Goal: Task Accomplishment & Management: Use online tool/utility

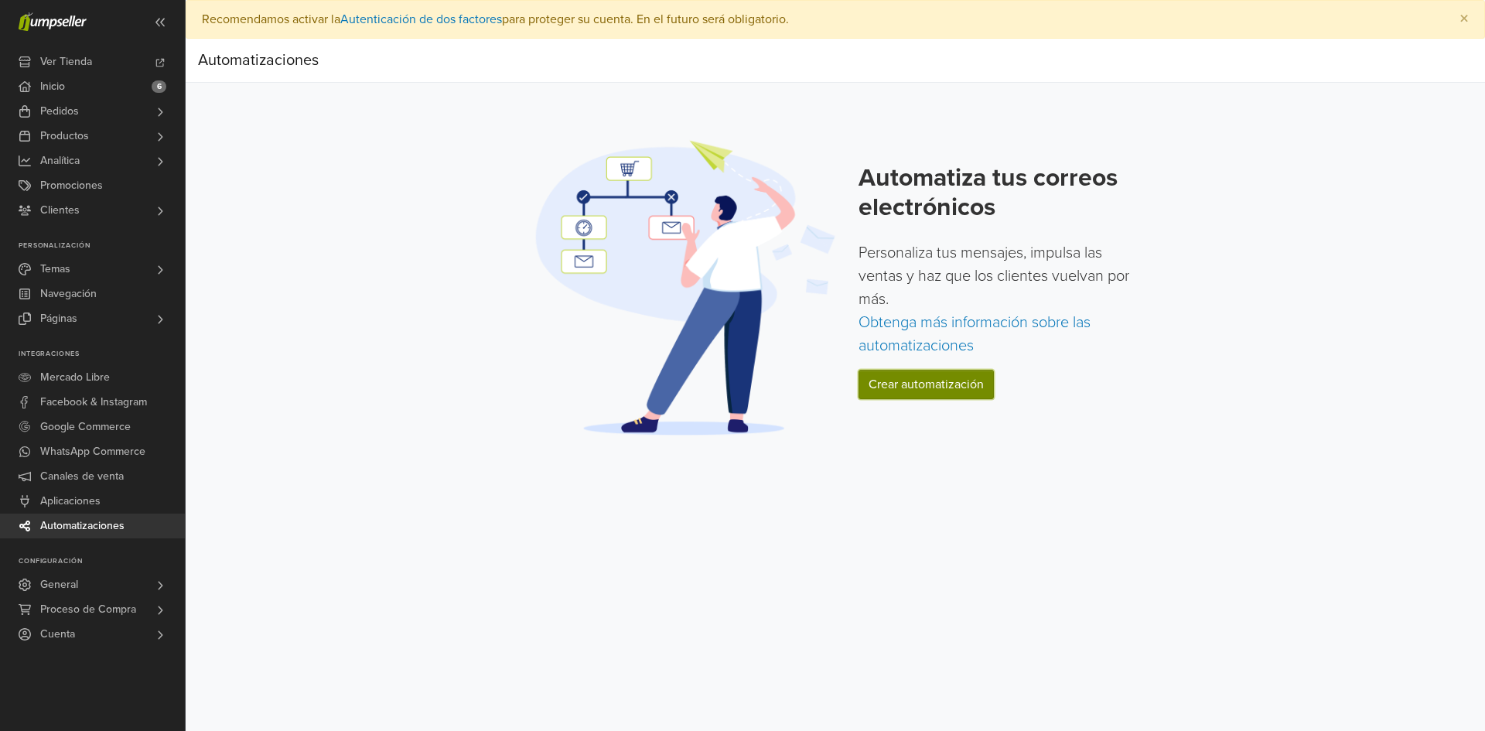
click at [952, 383] on link "Crear automatización" at bounding box center [925, 384] width 135 height 29
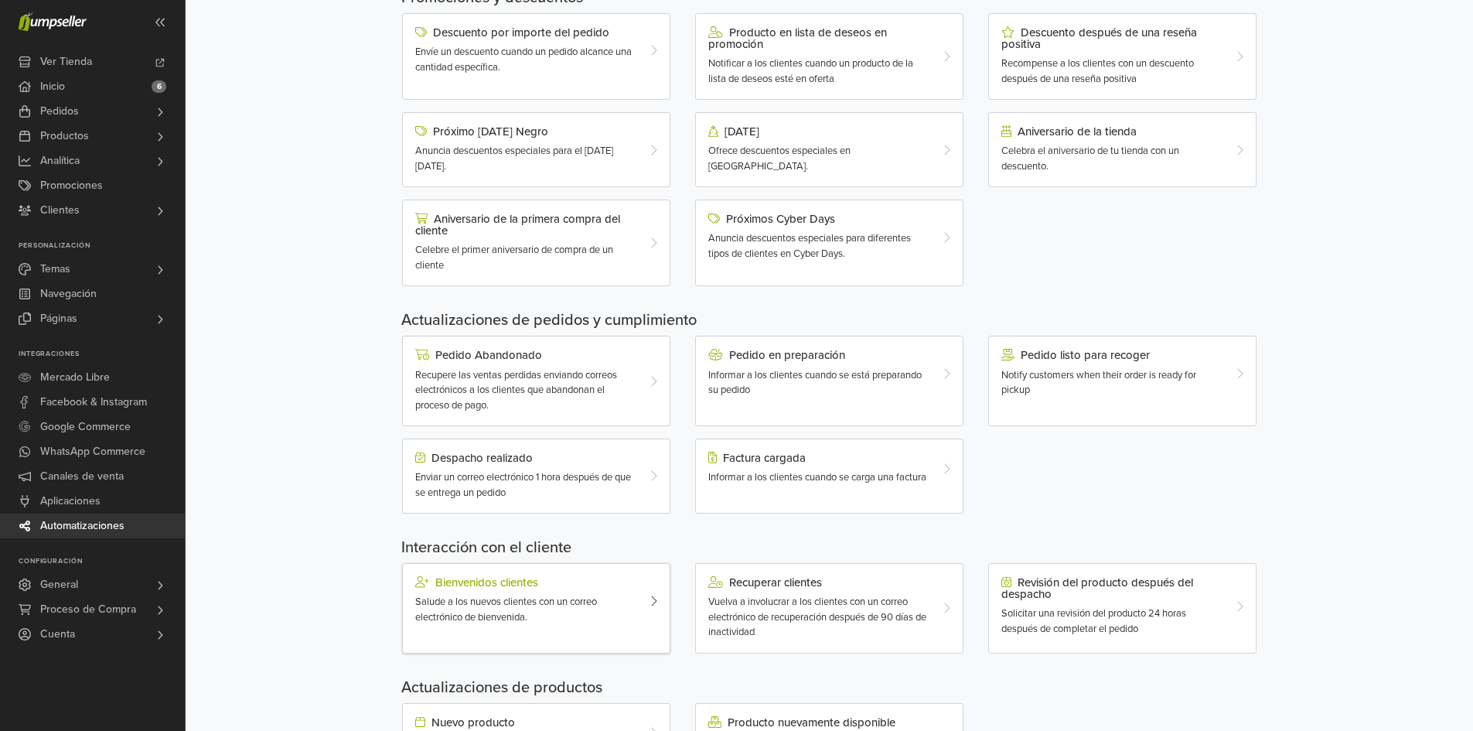
scroll to position [219, 0]
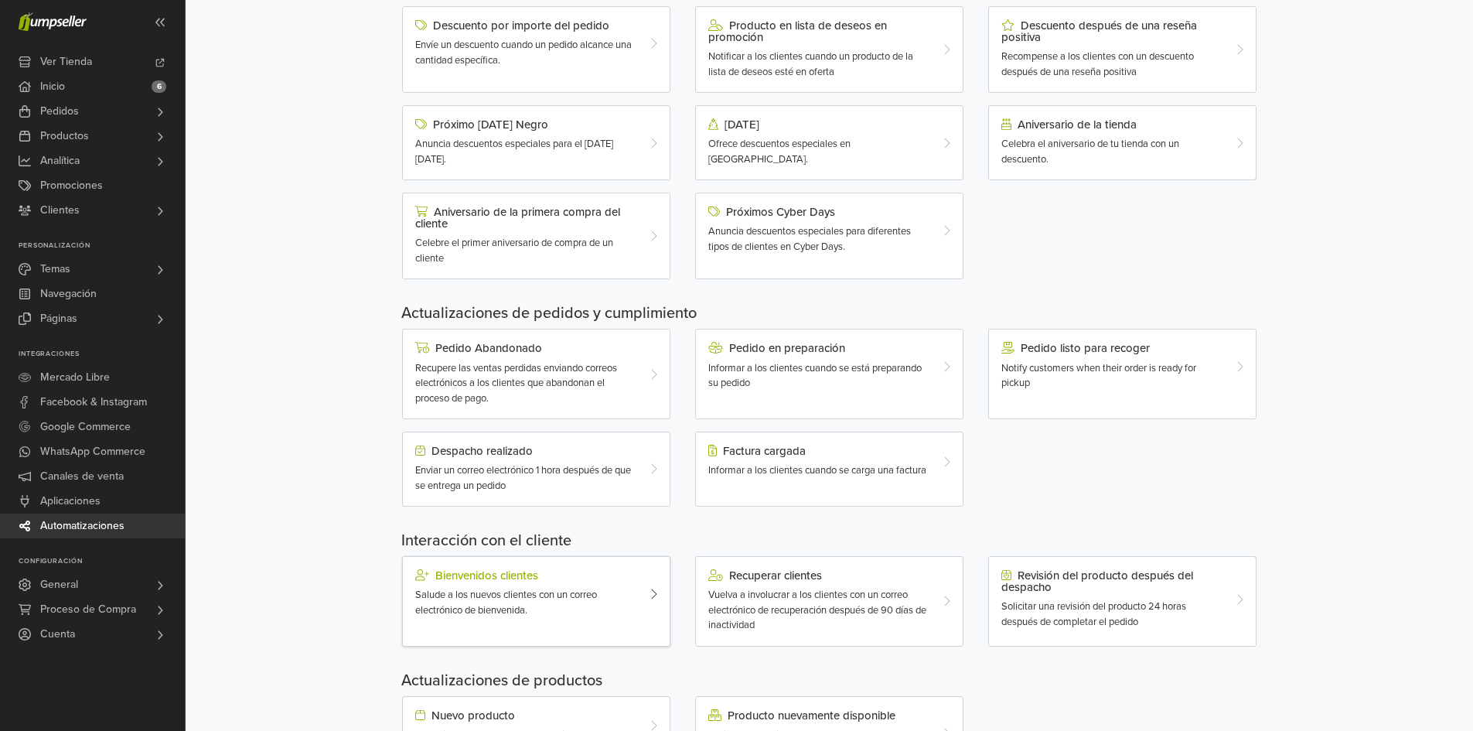
click at [566, 626] on div "Bienvenidos clientes Salude a los nuevos clientes con un correo electrónico de …" at bounding box center [536, 601] width 268 height 90
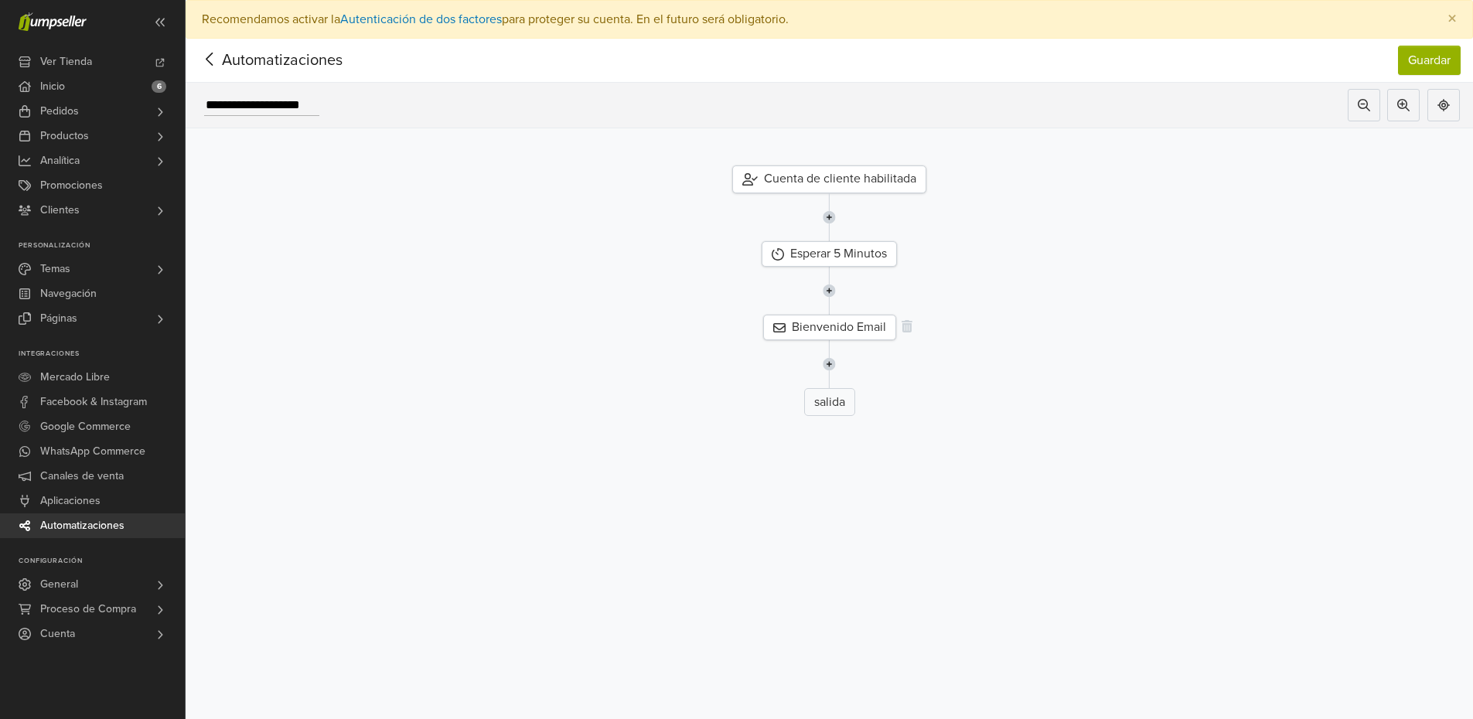
click at [834, 328] on div "Bienvenido Email" at bounding box center [829, 328] width 133 height 26
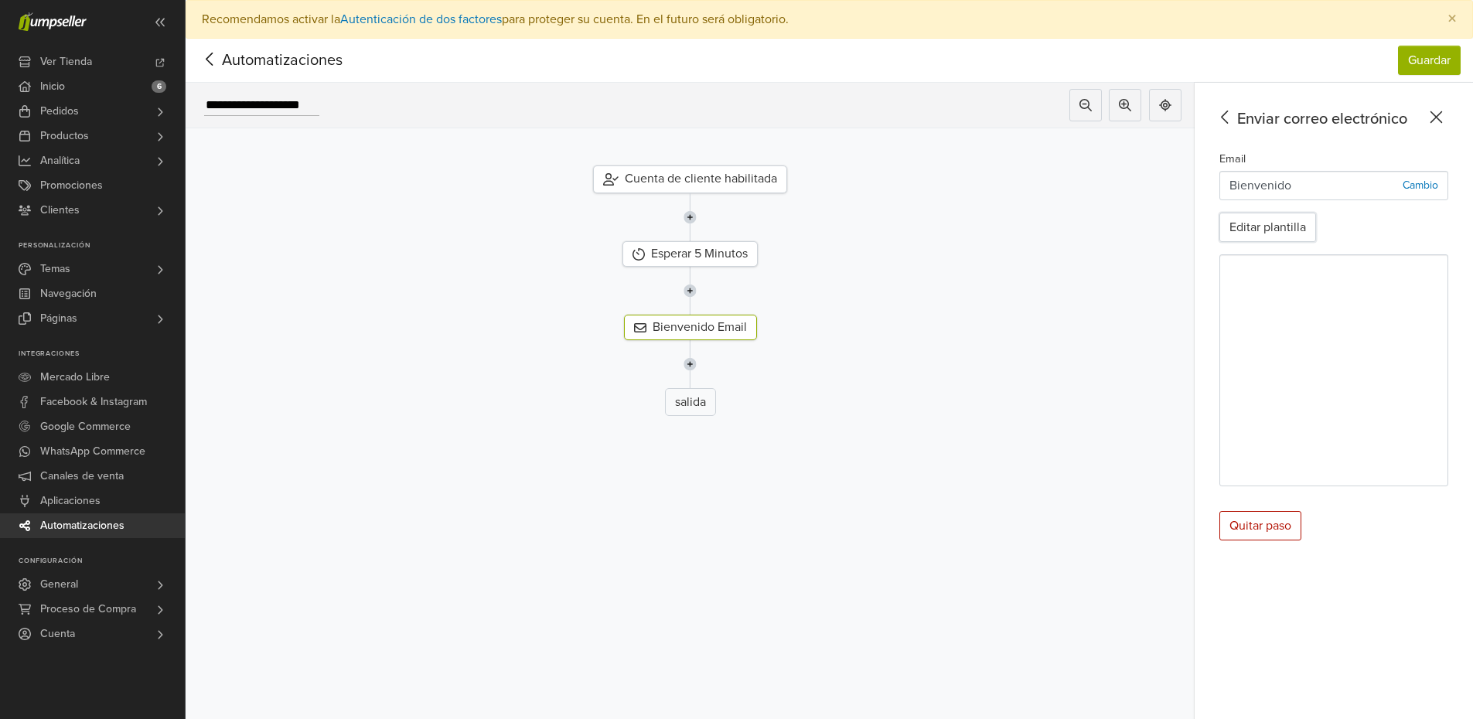
click at [1294, 234] on button "Editar plantilla" at bounding box center [1267, 227] width 97 height 29
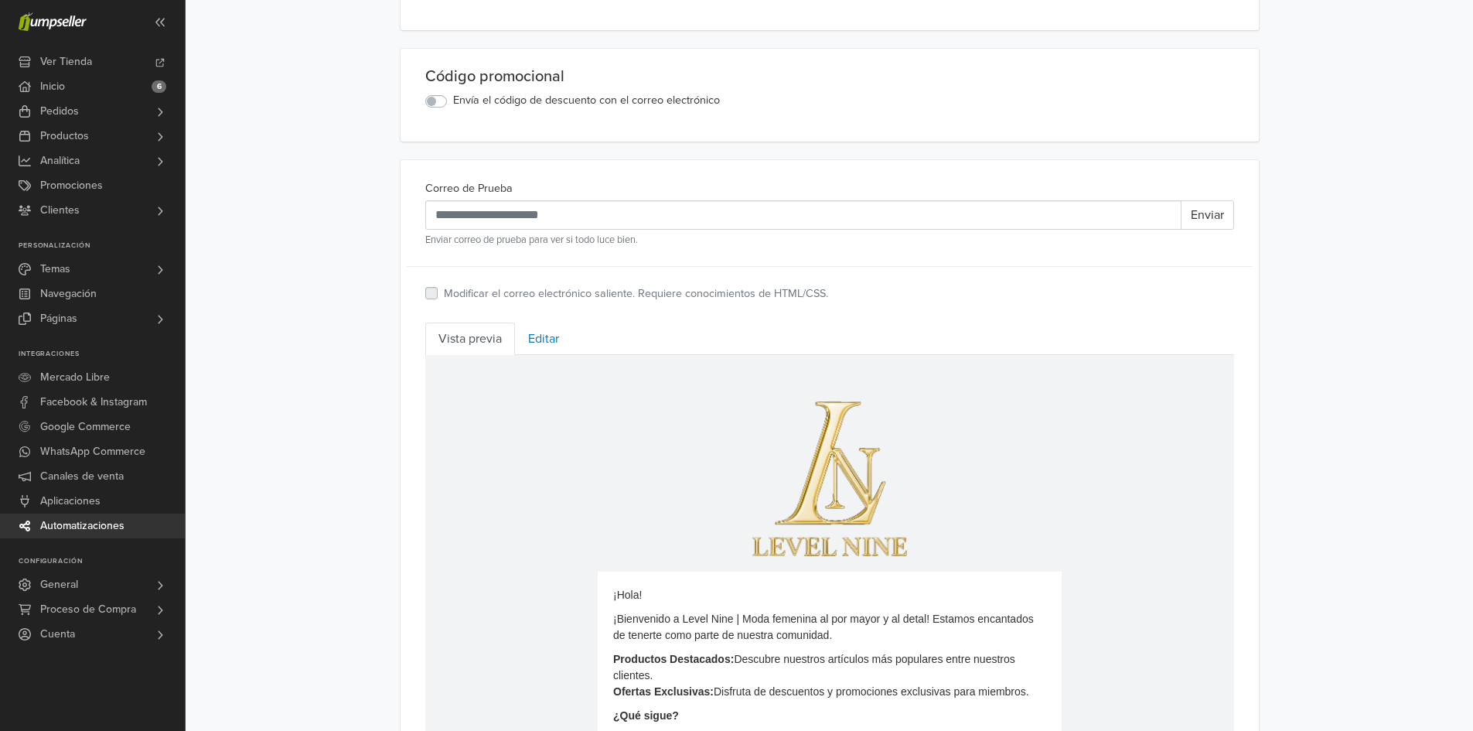
scroll to position [327, 0]
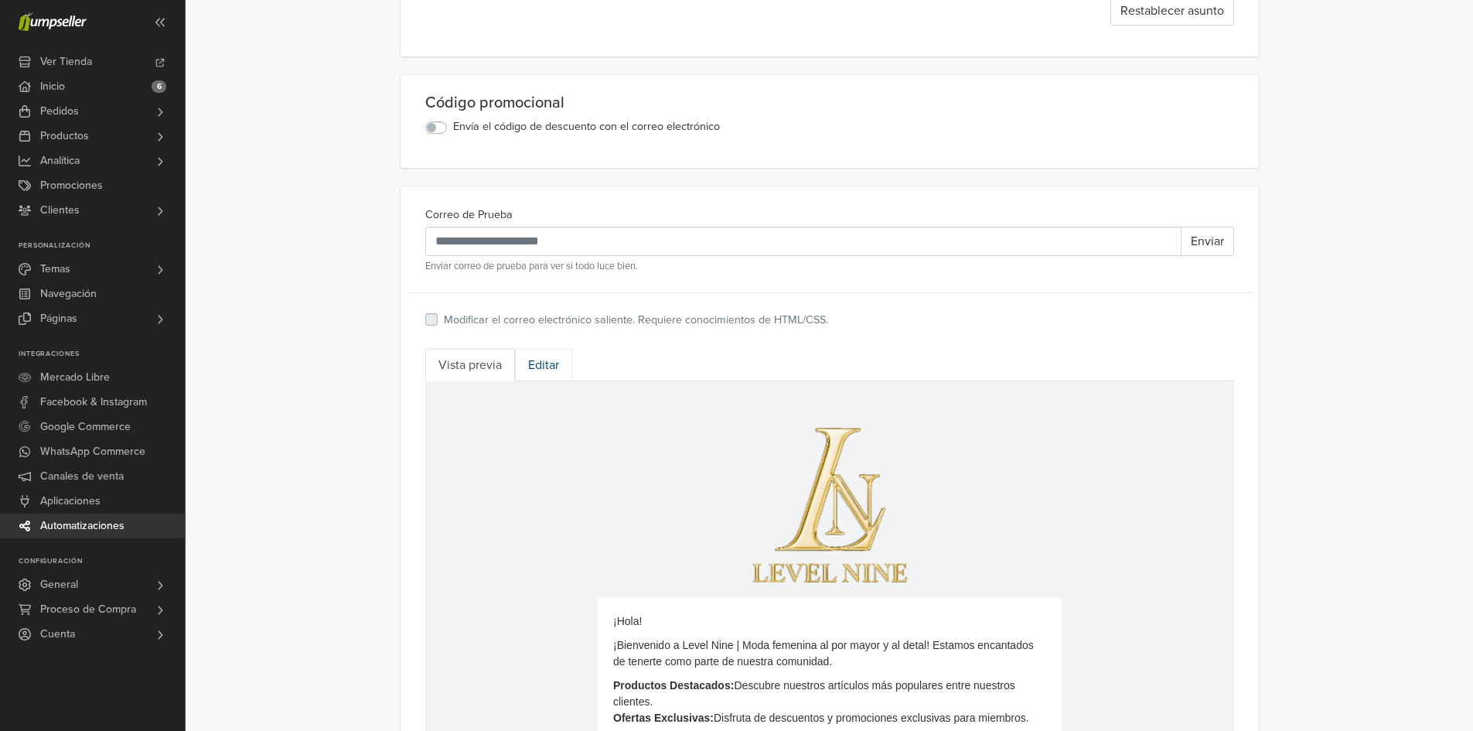
click at [542, 353] on link "Editar" at bounding box center [543, 365] width 57 height 32
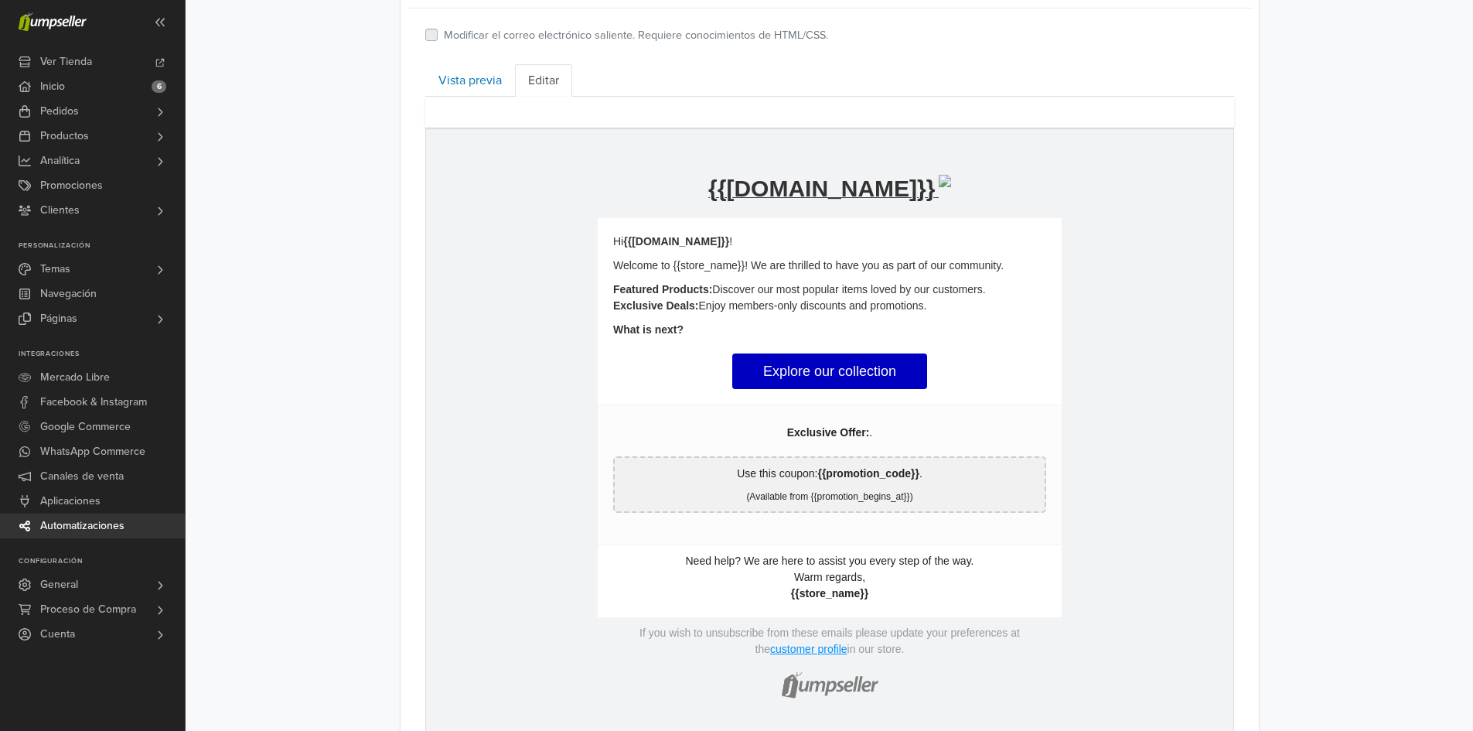
scroll to position [678, 0]
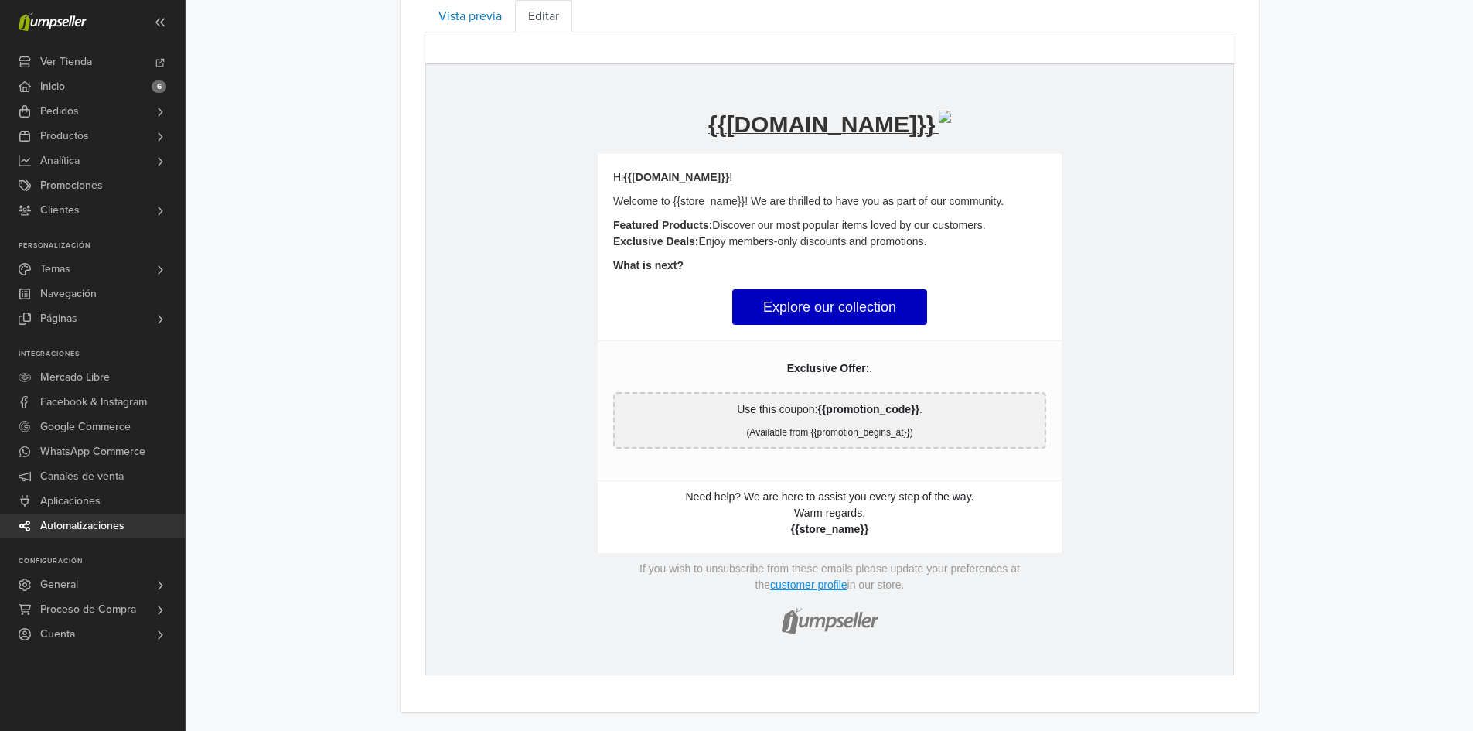
click at [793, 581] on link "customer profile" at bounding box center [807, 584] width 77 height 12
click at [791, 588] on link "customer profile" at bounding box center [807, 584] width 77 height 12
click at [820, 590] on tr "customer profile" at bounding box center [807, 584] width 77 height 16
click at [820, 588] on link "customer profile" at bounding box center [807, 584] width 77 height 12
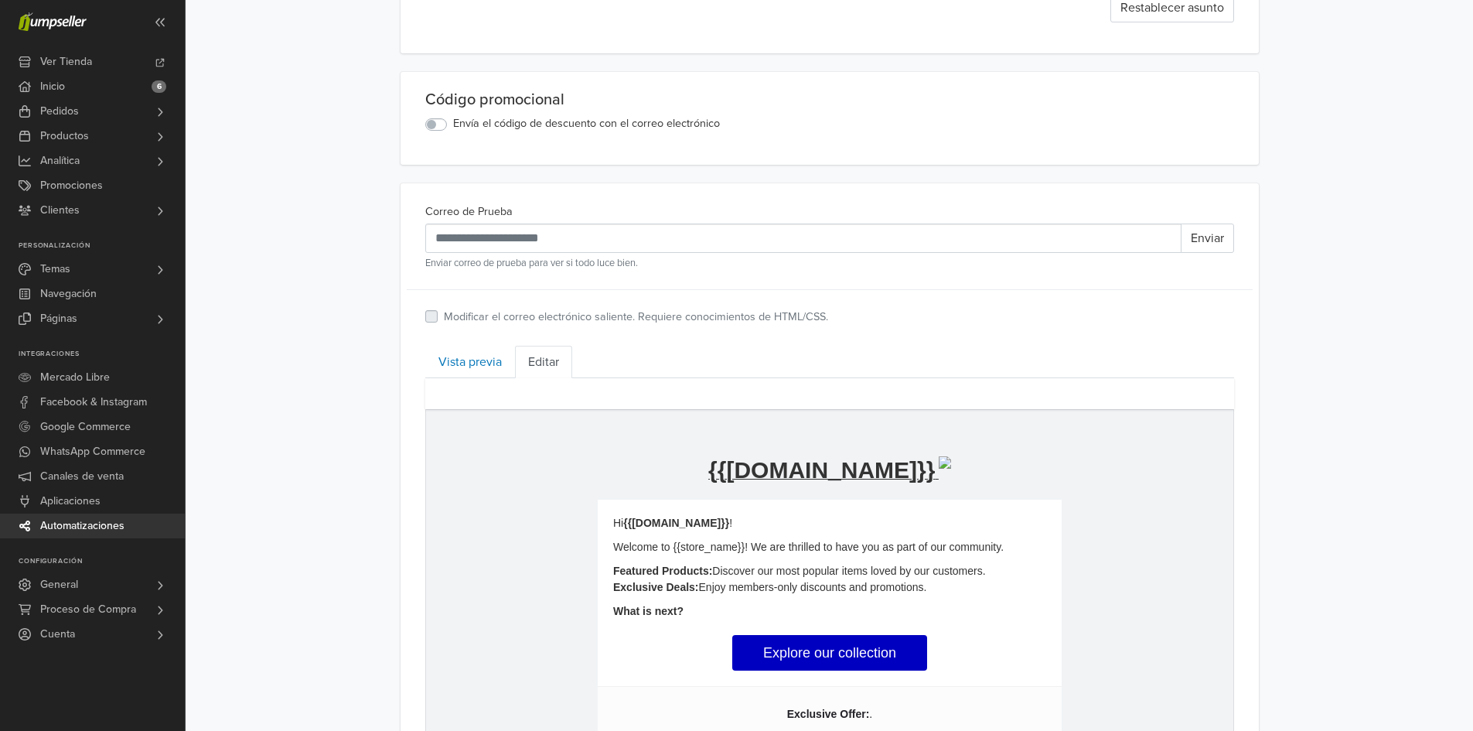
scroll to position [291, 0]
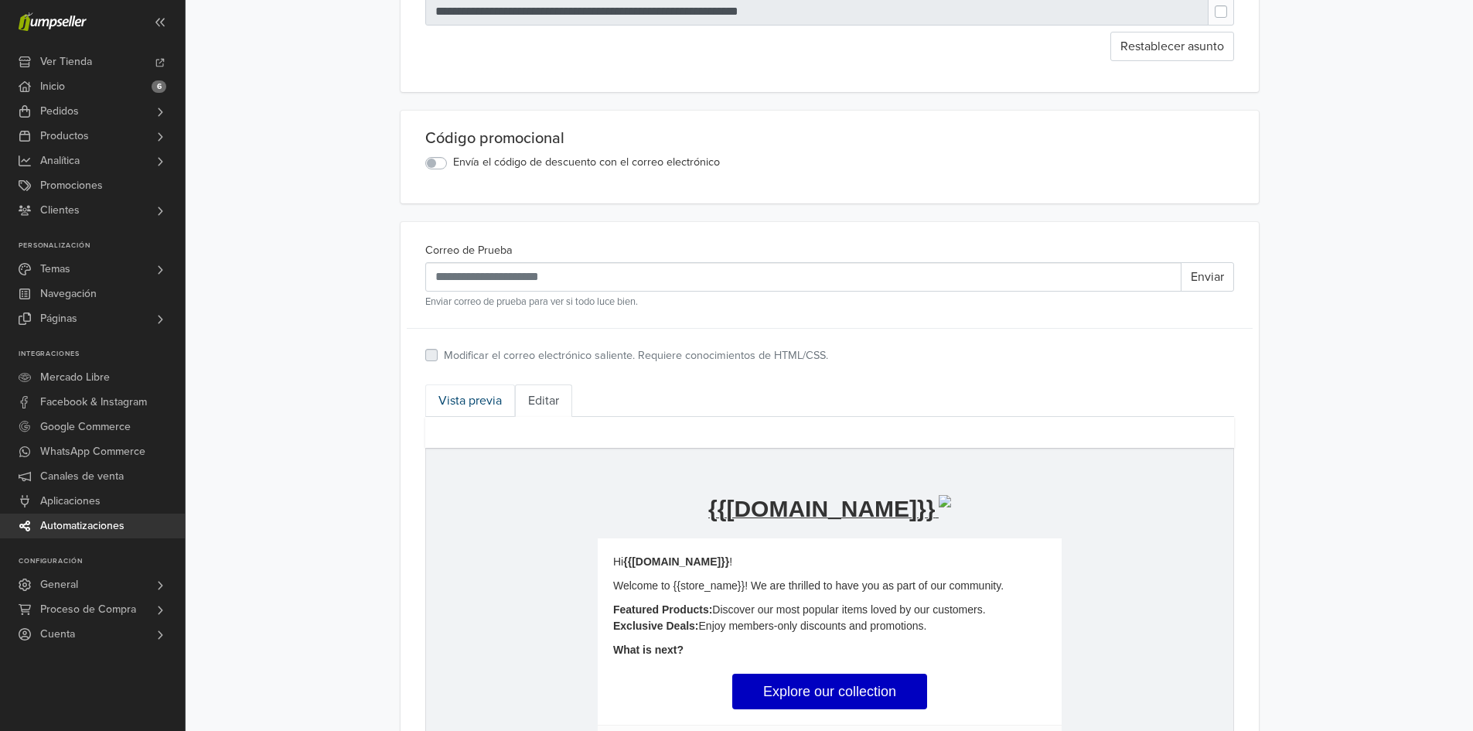
click at [486, 407] on link "Vista previa" at bounding box center [470, 400] width 90 height 32
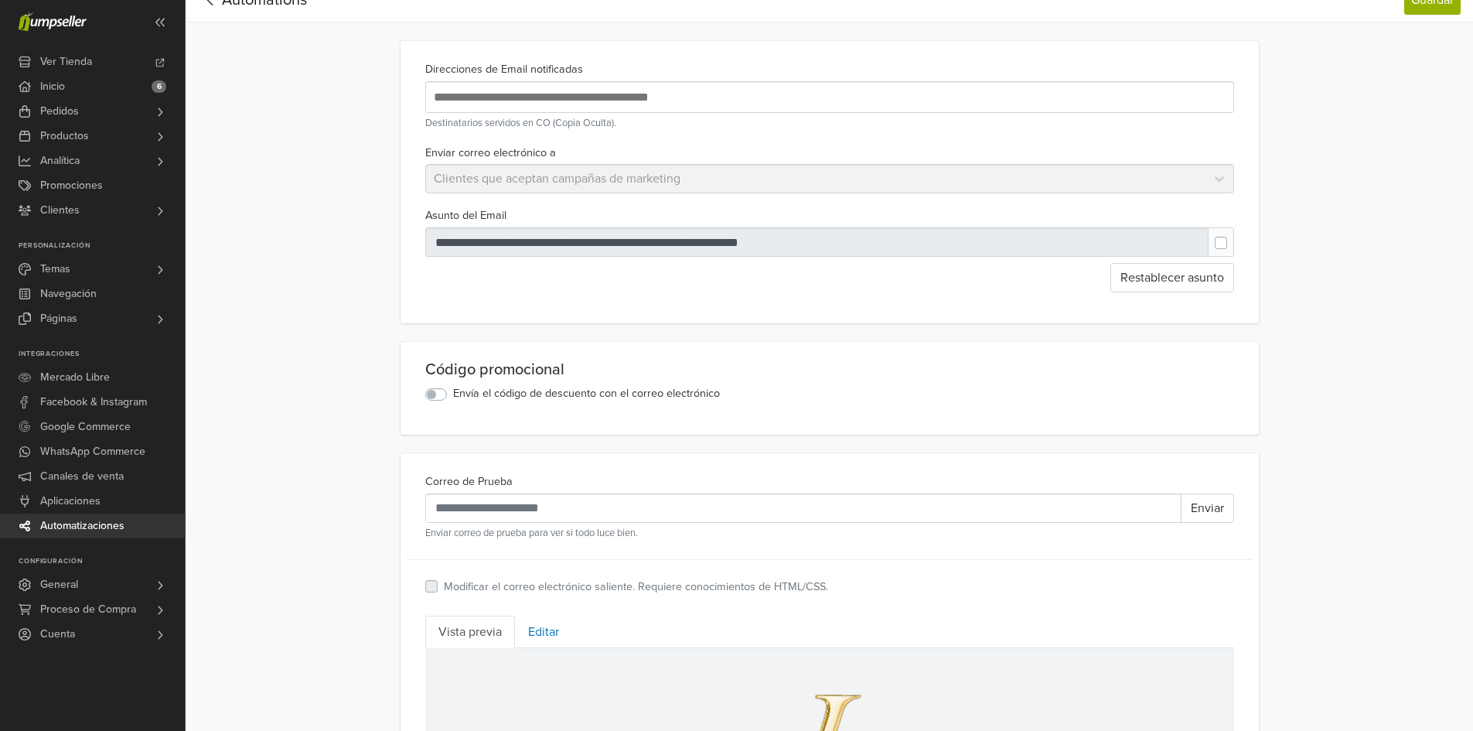
scroll to position [60, 0]
click at [453, 397] on label "Envía el código de descuento con el correo electrónico" at bounding box center [586, 394] width 267 height 17
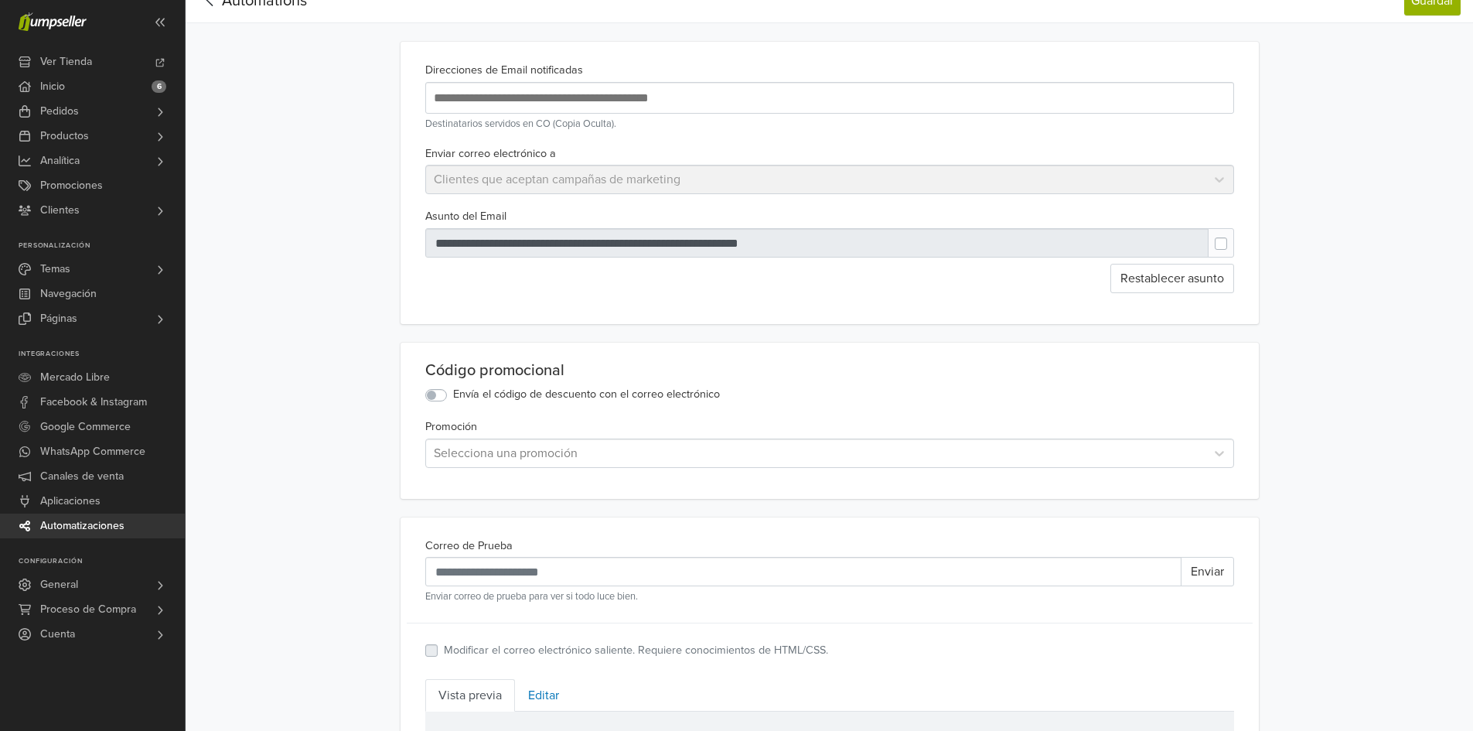
click at [453, 397] on label "Envía el código de descuento con el correo electrónico" at bounding box center [586, 394] width 267 height 17
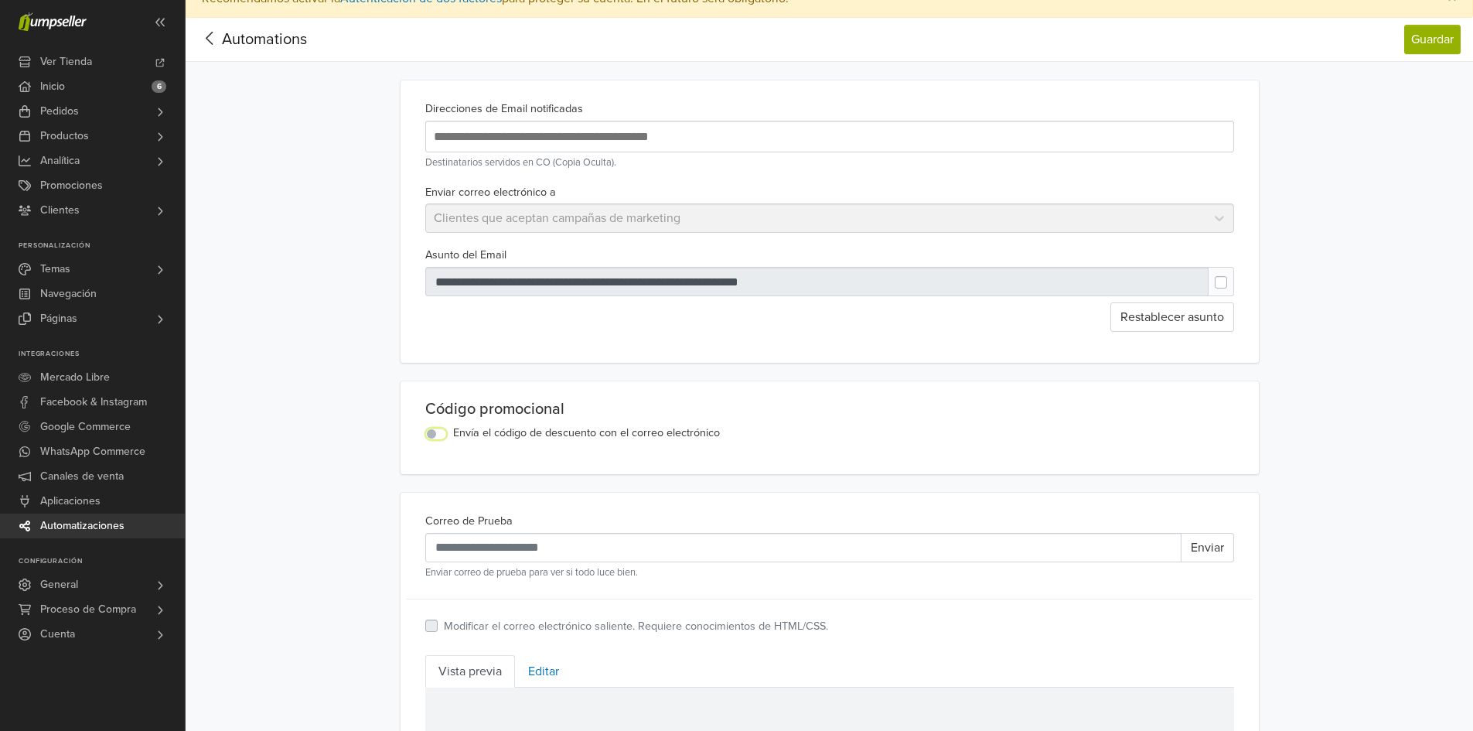
scroll to position [0, 0]
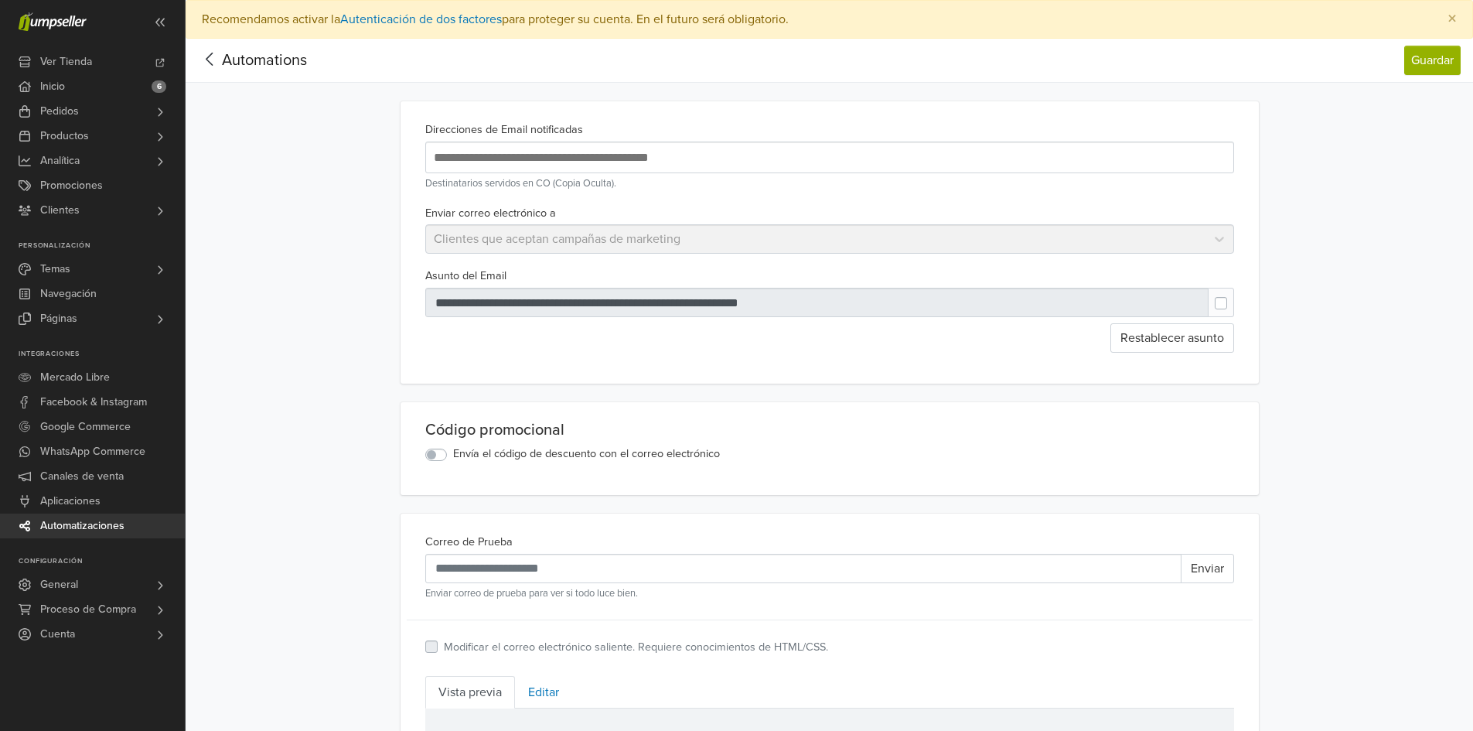
click at [788, 245] on div "Enviar correo electrónico a Clientes que aceptan campañas de marketing" at bounding box center [829, 228] width 821 height 51
click at [658, 165] on input "text" at bounding box center [681, 157] width 503 height 21
